Goal: Information Seeking & Learning: Understand process/instructions

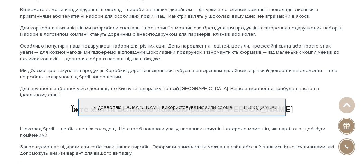
scroll to position [1165, 0]
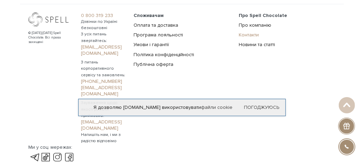
click at [239, 38] on link "Контакти" at bounding box center [249, 35] width 20 height 6
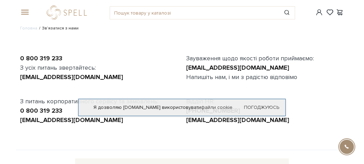
click at [20, 12] on span at bounding box center [23, 12] width 7 height 6
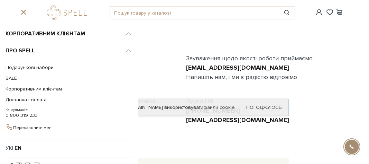
scroll to position [96, 0]
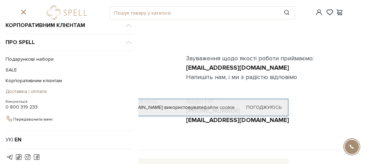
click at [45, 90] on link "Доставка і оплата" at bounding box center [68, 91] width 124 height 11
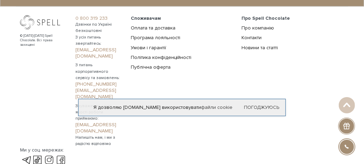
scroll to position [645, 0]
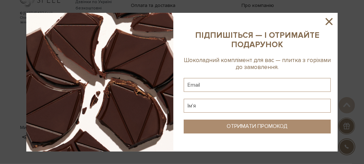
click at [329, 18] on icon at bounding box center [329, 22] width 12 height 12
